Goal: Task Accomplishment & Management: Use online tool/utility

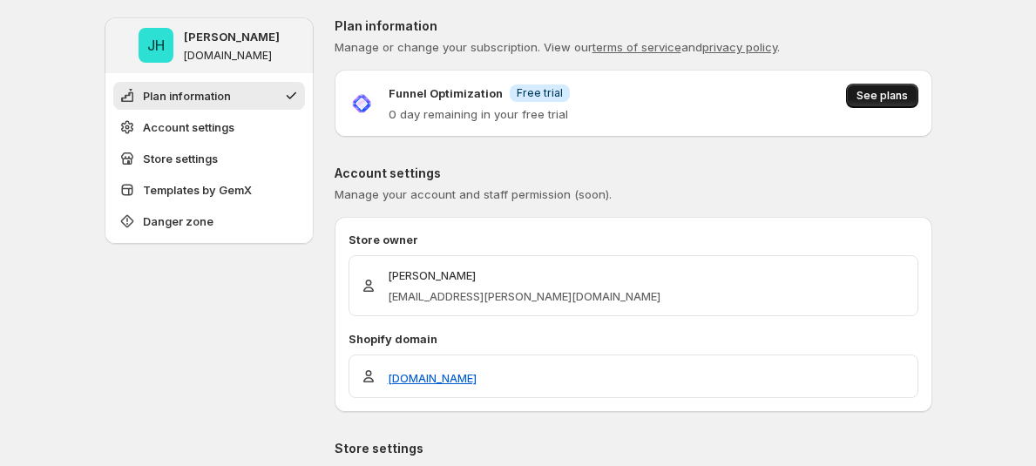
drag, startPoint x: 908, startPoint y: 95, endPoint x: 899, endPoint y: 104, distance: 12.3
click at [904, 98] on span "See plans" at bounding box center [881, 96] width 51 height 14
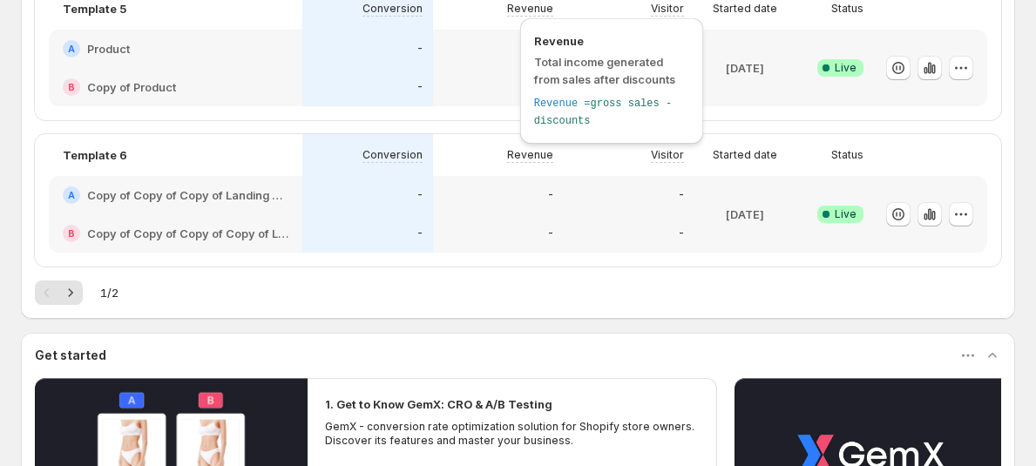
scroll to position [1393, 0]
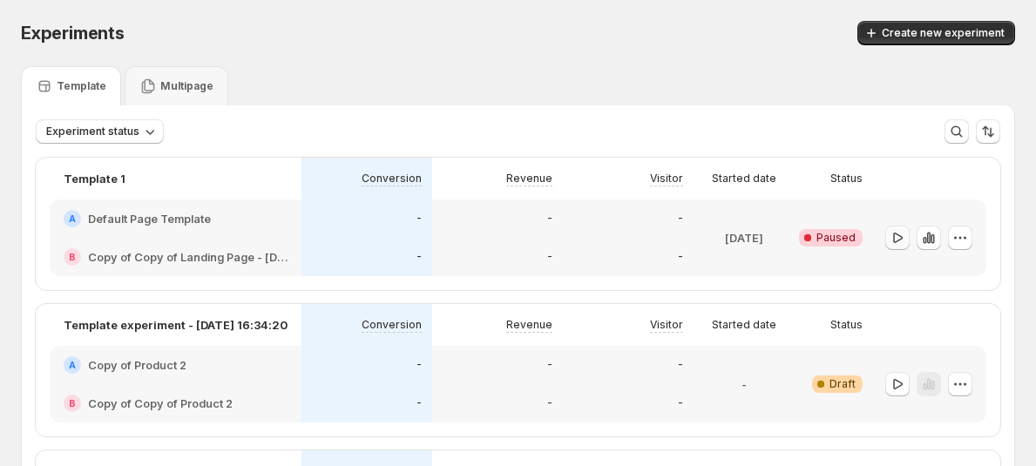
click at [895, 245] on button "button" at bounding box center [897, 238] width 24 height 24
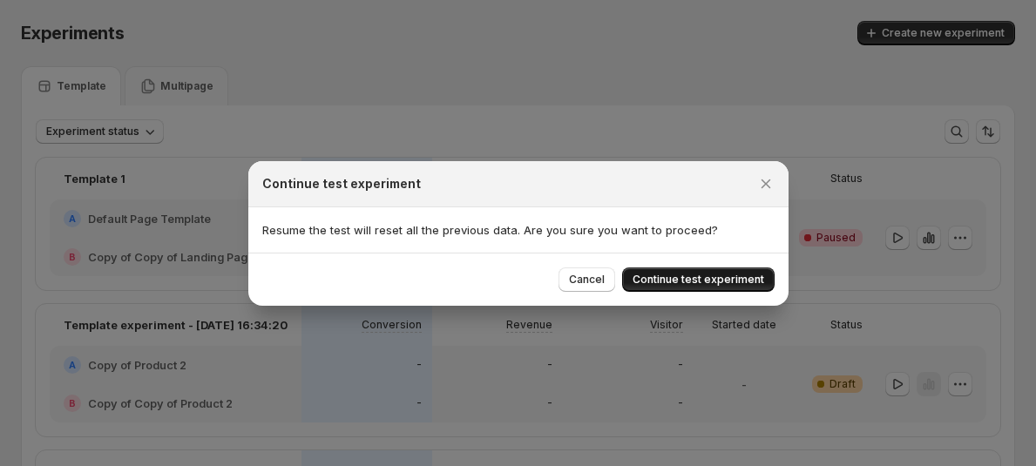
click at [717, 281] on span "Continue test experiment" at bounding box center [698, 280] width 132 height 14
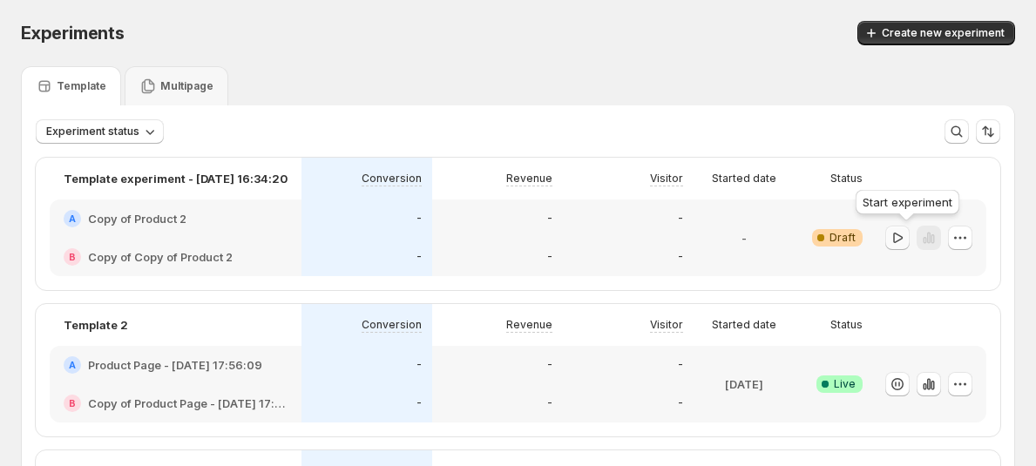
click at [902, 242] on icon "button" at bounding box center [896, 237] width 17 height 17
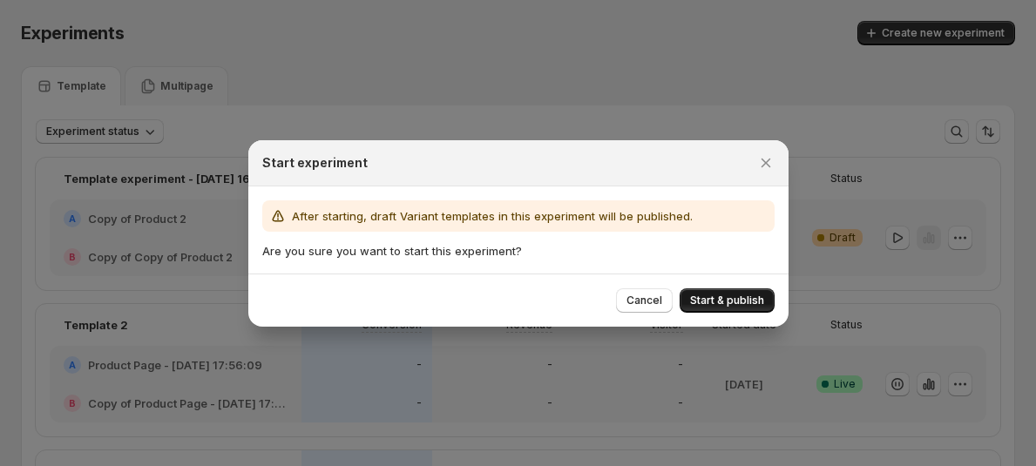
click at [730, 303] on span "Start & publish" at bounding box center [727, 301] width 74 height 14
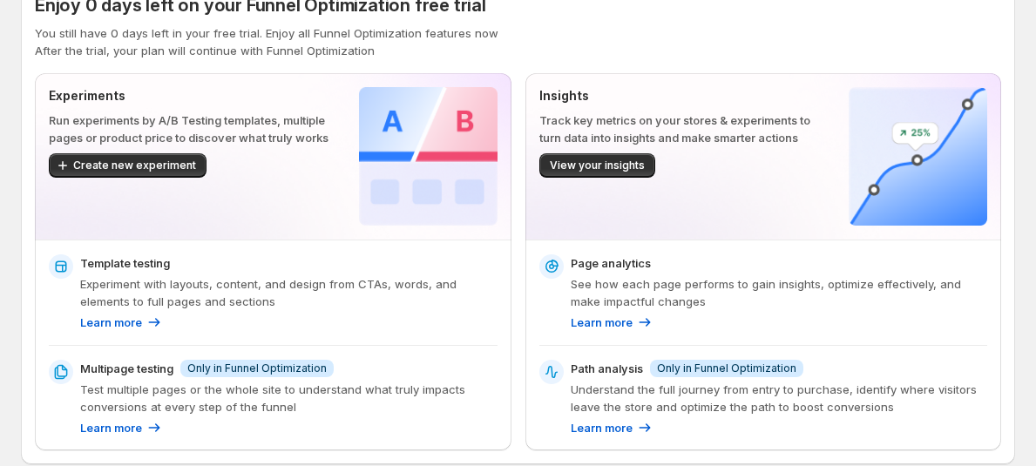
scroll to position [38, 0]
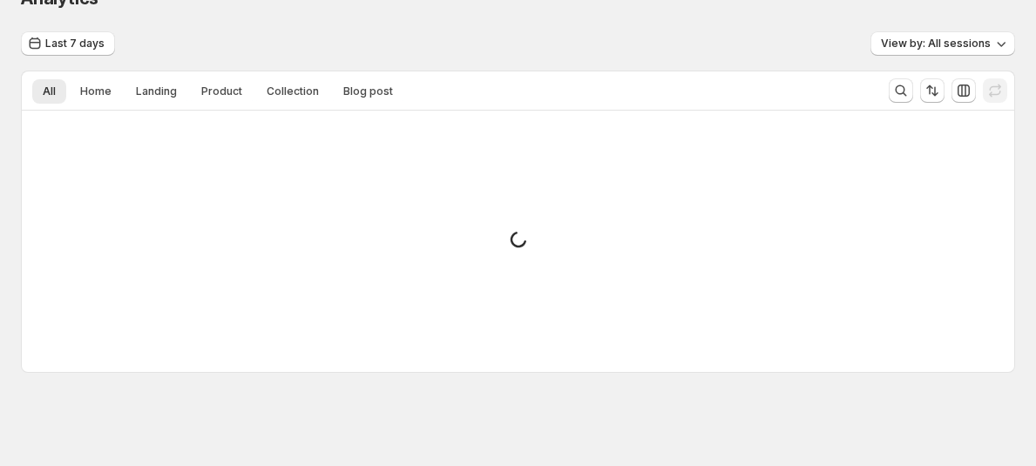
scroll to position [38, 0]
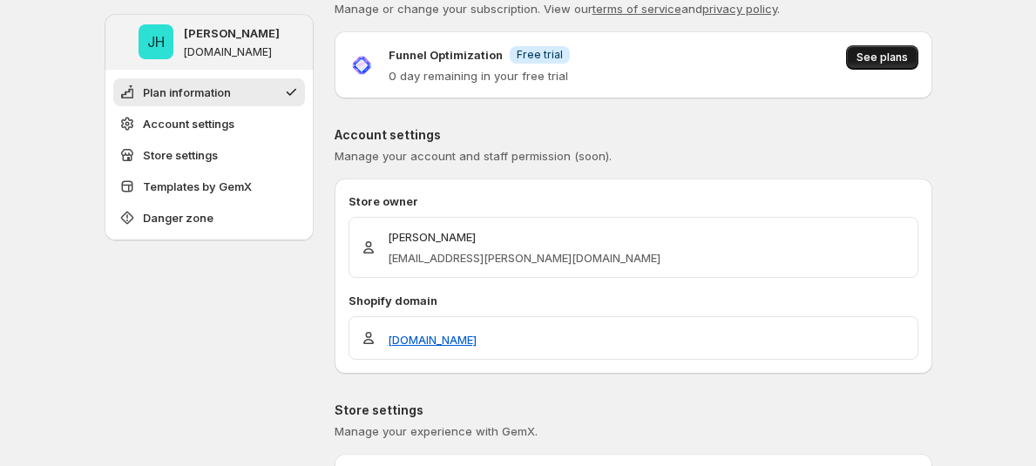
click at [883, 60] on span "See plans" at bounding box center [881, 58] width 51 height 14
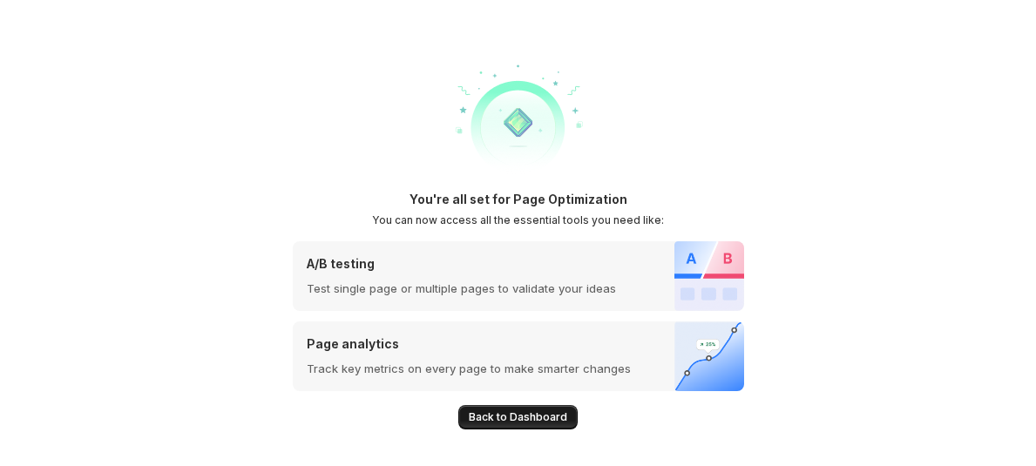
click at [499, 417] on span "Back to Dashboard" at bounding box center [518, 417] width 98 height 14
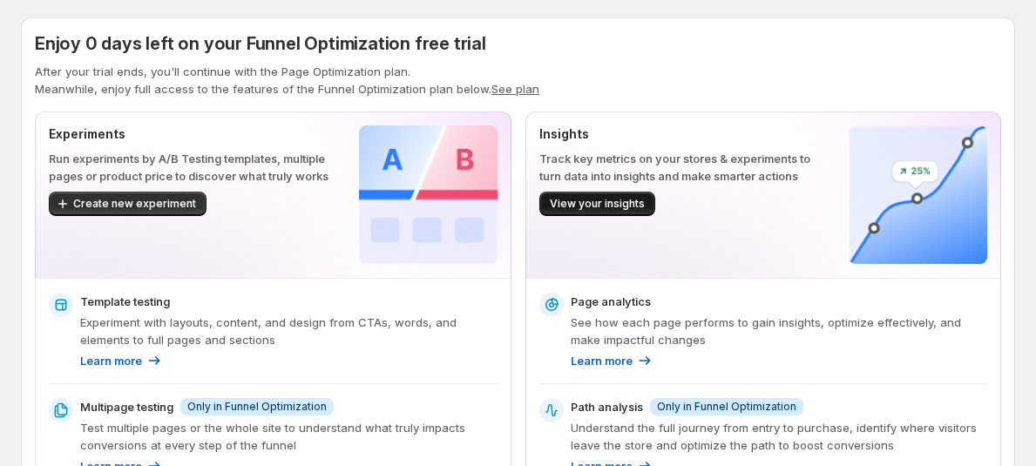
click at [597, 201] on span "View your insights" at bounding box center [597, 204] width 95 height 14
